Goal: Find specific page/section: Find specific page/section

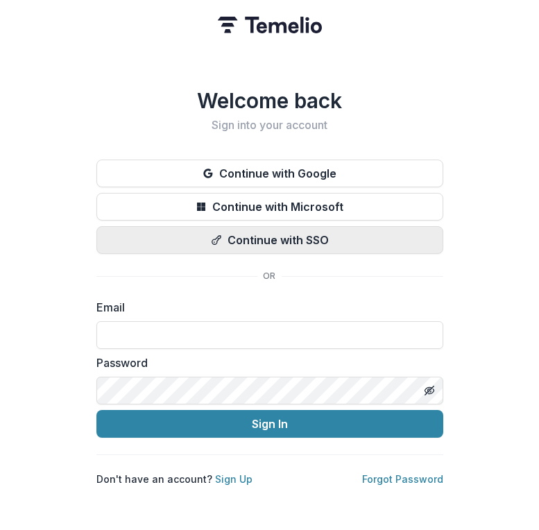
click at [225, 232] on button "Continue with SSO" at bounding box center [269, 240] width 347 height 28
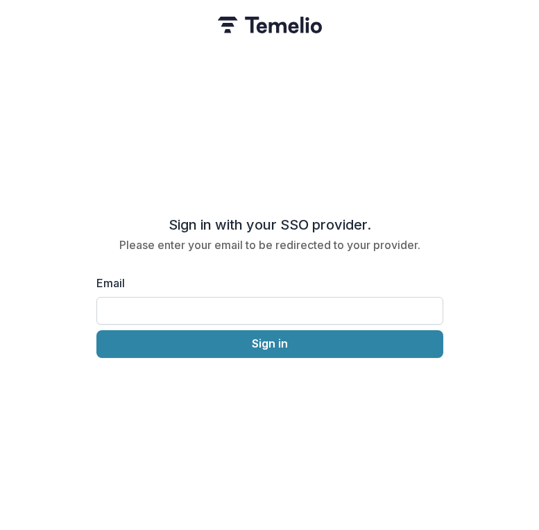
click at [221, 309] on input "Email" at bounding box center [269, 311] width 347 height 28
type input "**********"
drag, startPoint x: 209, startPoint y: 338, endPoint x: 163, endPoint y: 353, distance: 48.3
click at [163, 353] on div "**********" at bounding box center [269, 265] width 539 height 530
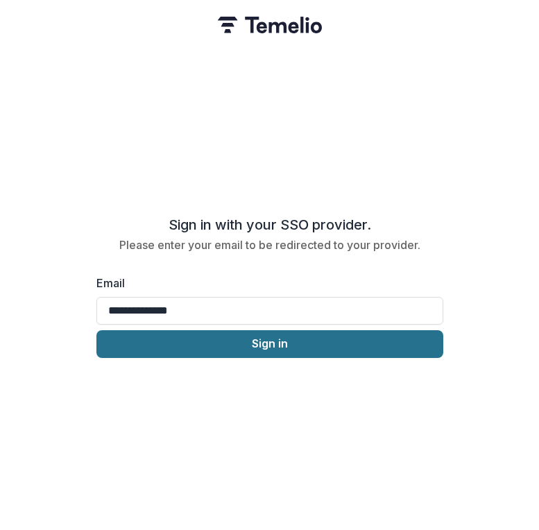
click at [168, 330] on button "Sign in" at bounding box center [269, 344] width 347 height 28
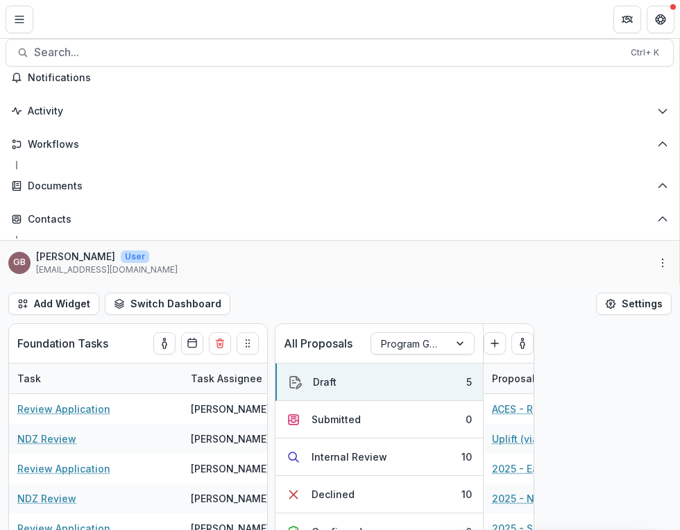
select select "******"
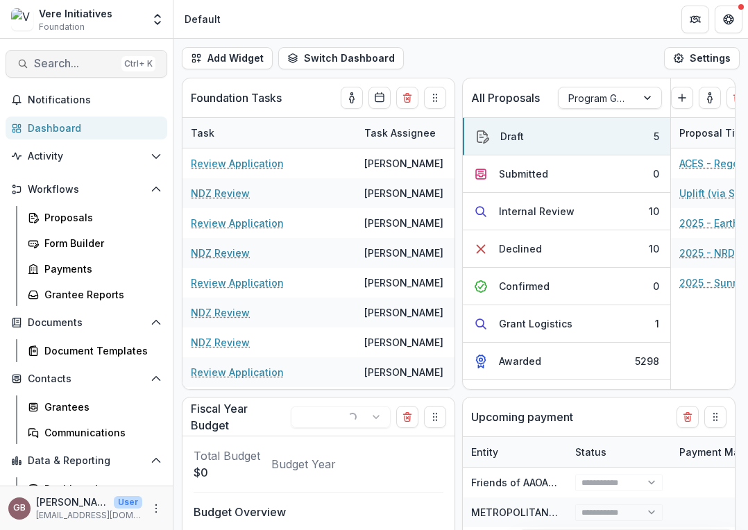
click at [50, 57] on span "Search..." at bounding box center [75, 63] width 82 height 13
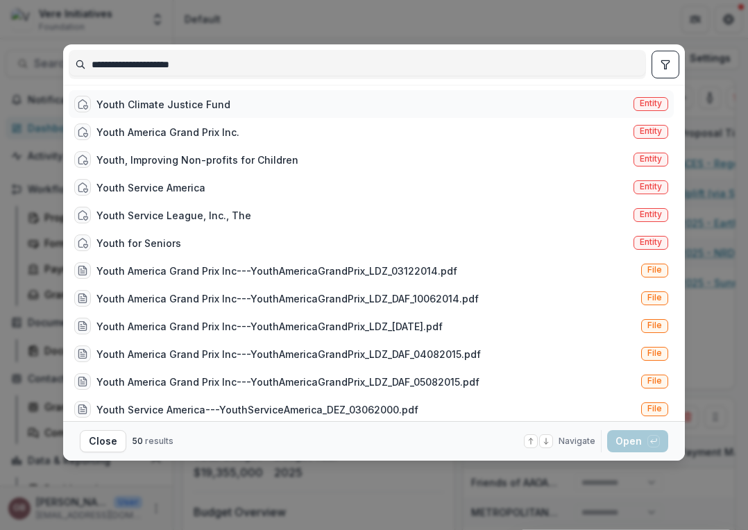
type input "**********"
click at [193, 107] on div "Youth Climate Justice Fund" at bounding box center [163, 104] width 134 height 15
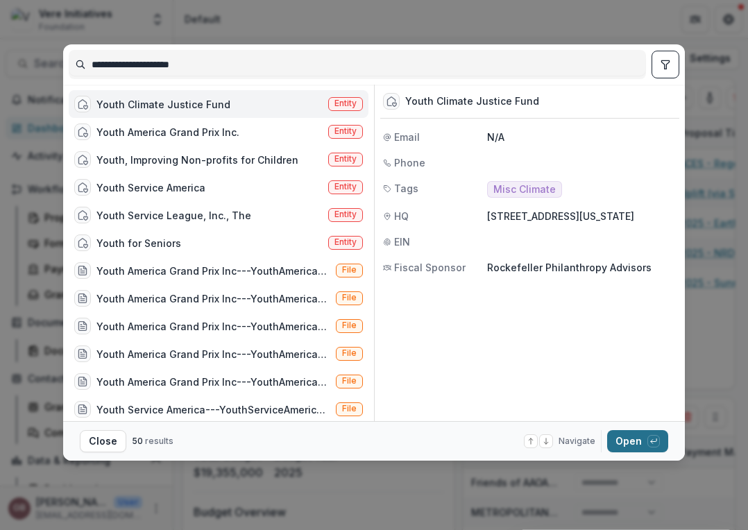
click at [538, 434] on button "Open with enter key" at bounding box center [637, 441] width 61 height 22
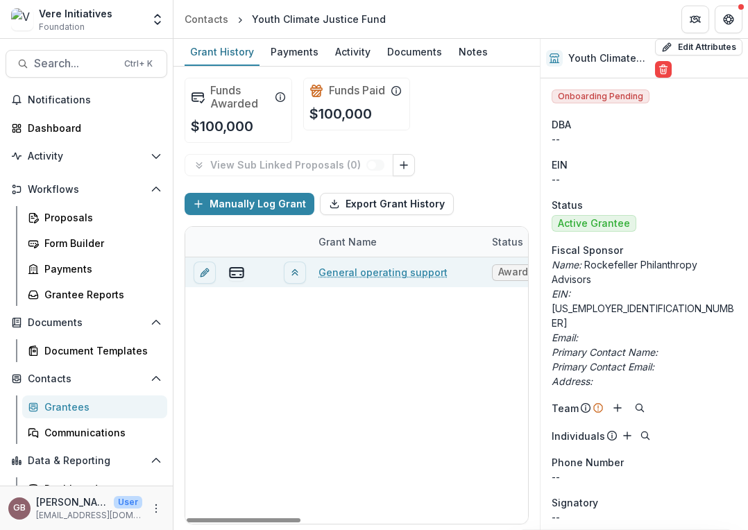
click at [403, 271] on link "General operating support" at bounding box center [382, 272] width 129 height 15
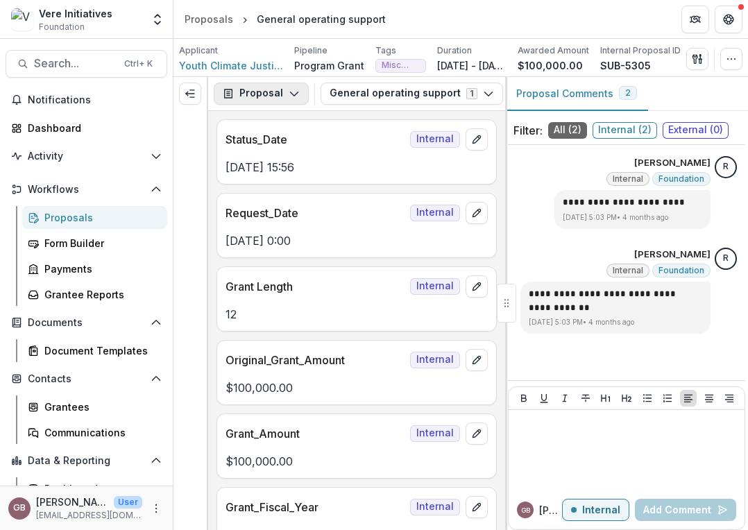
click at [284, 100] on button "Proposal" at bounding box center [261, 94] width 95 height 22
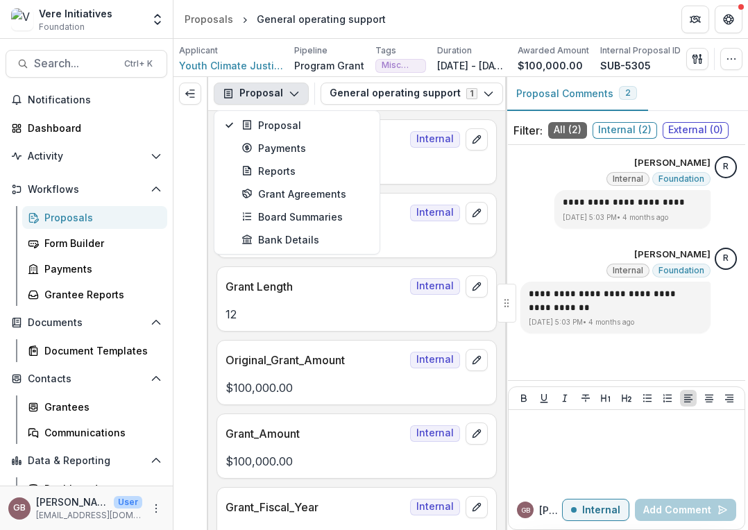
click at [284, 100] on button "Proposal" at bounding box center [261, 94] width 95 height 22
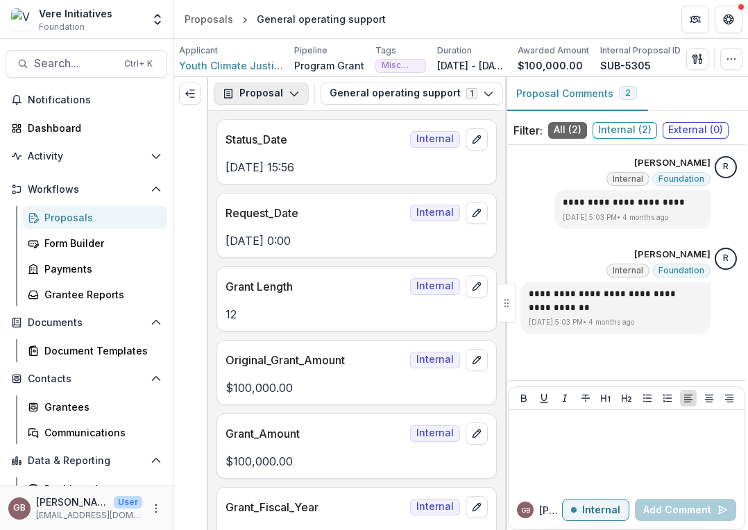
click at [284, 100] on button "Proposal" at bounding box center [261, 94] width 95 height 22
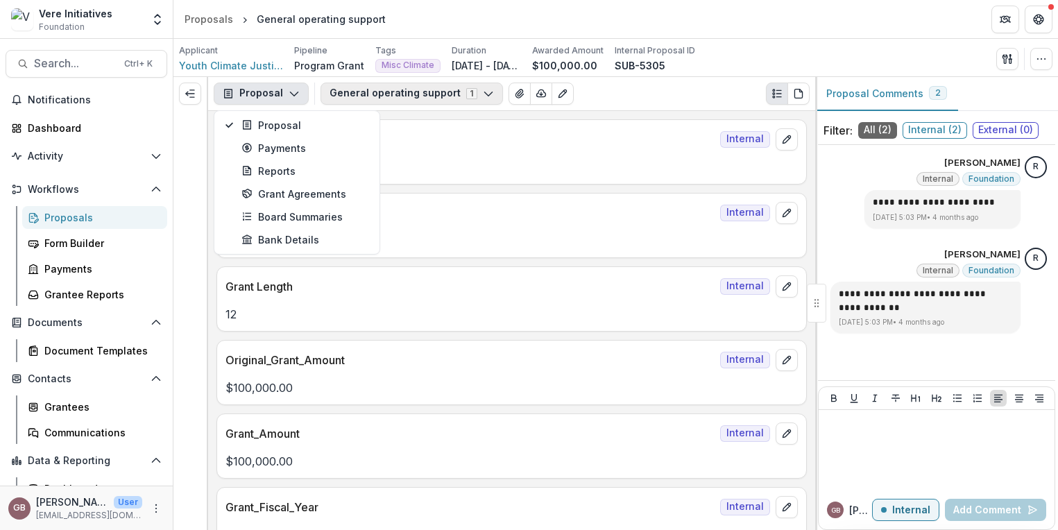
click at [468, 94] on button "General operating support 1" at bounding box center [411, 94] width 182 height 22
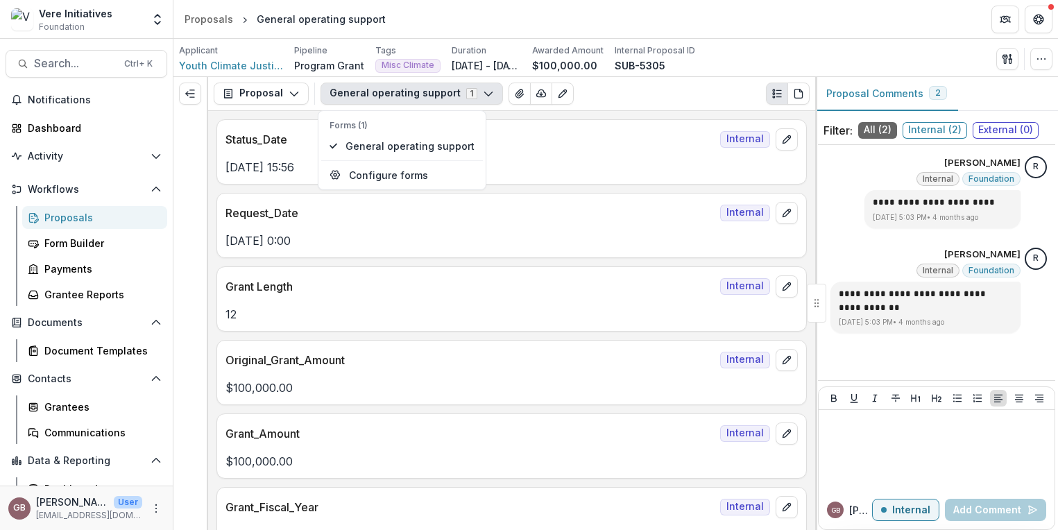
click at [468, 94] on button "General operating support 1" at bounding box center [411, 94] width 182 height 22
click at [483, 92] on icon "button" at bounding box center [488, 93] width 11 height 11
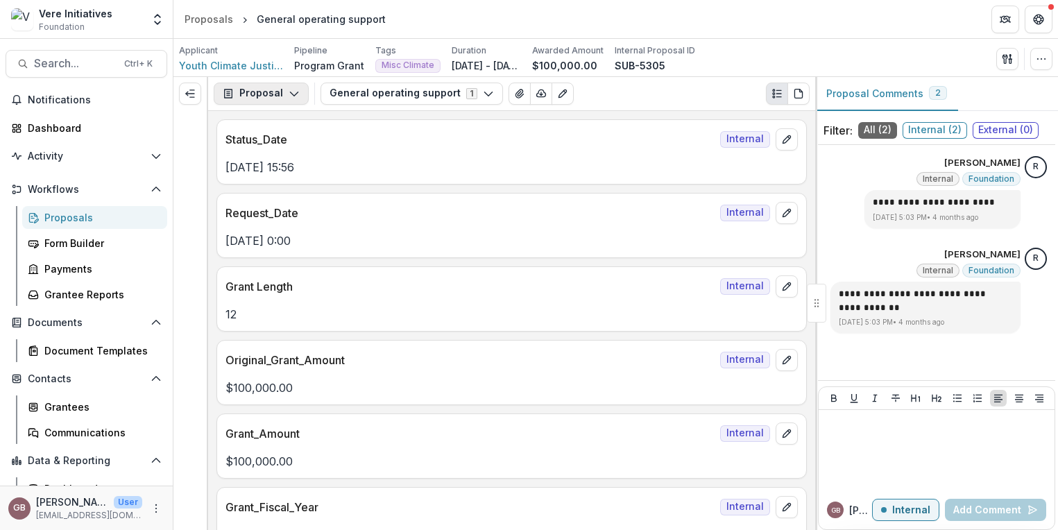
click at [294, 93] on polyline "button" at bounding box center [294, 94] width 8 height 4
click at [280, 93] on button "Proposal" at bounding box center [261, 94] width 95 height 22
click at [184, 96] on button "Expand left" at bounding box center [190, 94] width 22 height 22
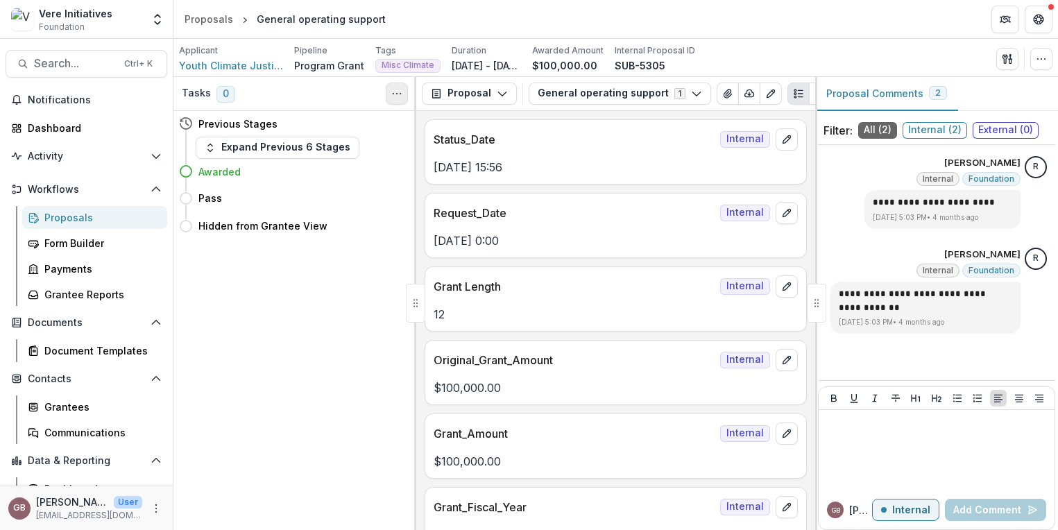
click at [391, 91] on button "Toggle View Cancelled Tasks" at bounding box center [397, 94] width 22 height 22
click at [391, 92] on button "Toggle View Cancelled Tasks" at bounding box center [397, 94] width 22 height 22
drag, startPoint x: 873, startPoint y: 29, endPoint x: 862, endPoint y: 19, distance: 15.2
click at [538, 29] on header "Proposals General operating support" at bounding box center [615, 19] width 884 height 38
